Goal: Information Seeking & Learning: Learn about a topic

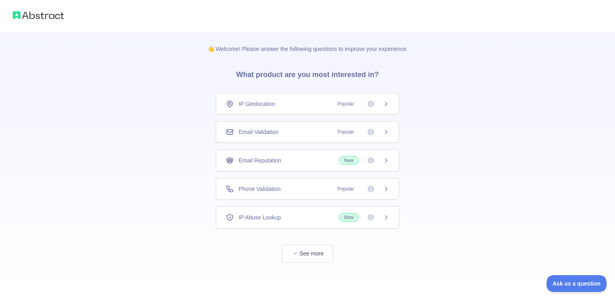
click at [386, 131] on icon at bounding box center [386, 132] width 6 height 6
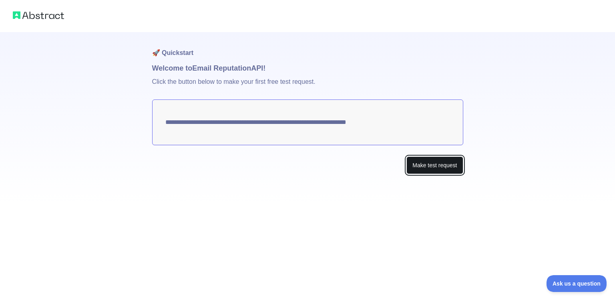
click at [423, 164] on button "Make test request" at bounding box center [435, 165] width 56 height 18
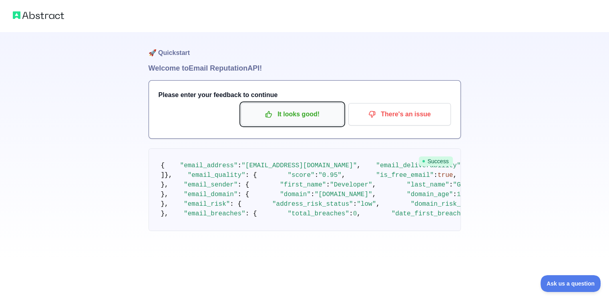
click at [294, 111] on p "It looks good!" at bounding box center [292, 114] width 91 height 14
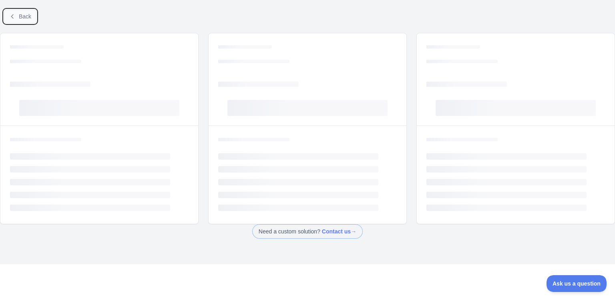
click at [22, 15] on span "Back" at bounding box center [25, 16] width 12 height 6
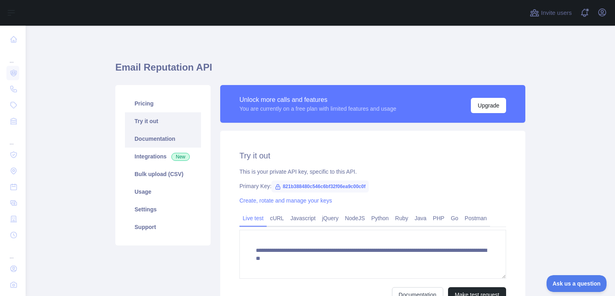
click at [158, 143] on link "Documentation" at bounding box center [163, 139] width 76 height 18
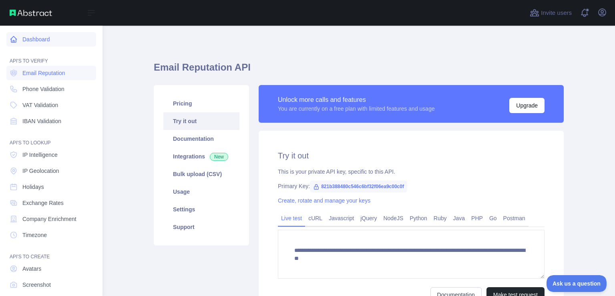
click at [32, 36] on link "Dashboard" at bounding box center [51, 39] width 90 height 14
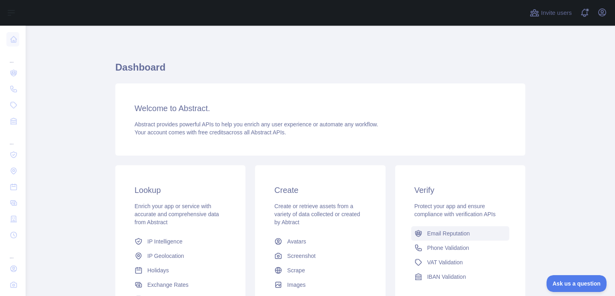
click at [450, 239] on link "Email Reputation" at bounding box center [460, 233] width 98 height 14
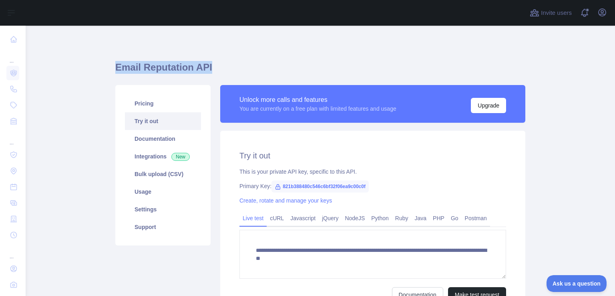
drag, startPoint x: 207, startPoint y: 71, endPoint x: 111, endPoint y: 71, distance: 95.8
click at [111, 71] on main "**********" at bounding box center [321, 161] width 590 height 270
copy h1 "Email Reputation API"
